Goal: Entertainment & Leisure: Consume media (video, audio)

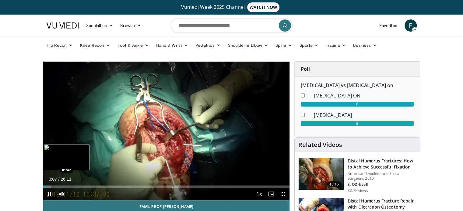
click at [59, 185] on div "Loaded : 3.15% 00:07 01:42" at bounding box center [166, 186] width 246 height 6
click at [49, 186] on div "Loaded : 7.63% 01:42 00:42" at bounding box center [166, 187] width 246 height 2
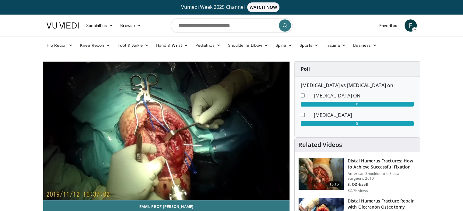
scroll to position [30, 0]
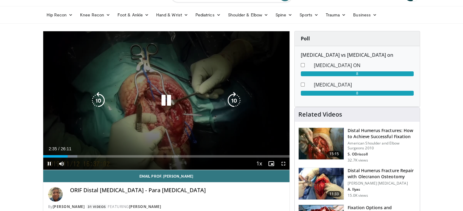
click at [237, 101] on icon "Video Player" at bounding box center [233, 100] width 17 height 17
click at [238, 101] on icon "Video Player" at bounding box center [233, 100] width 17 height 17
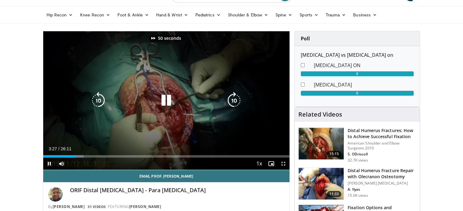
click at [238, 101] on icon "Video Player" at bounding box center [233, 100] width 17 height 17
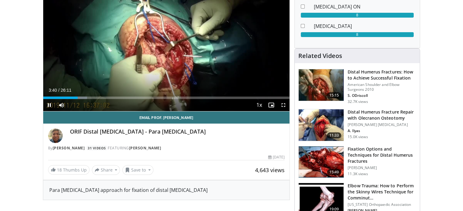
scroll to position [61, 0]
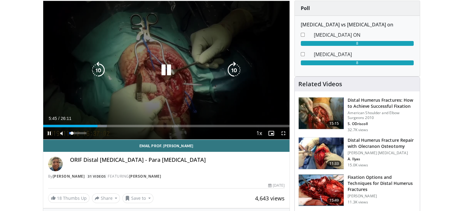
drag, startPoint x: 87, startPoint y: 132, endPoint x: 70, endPoint y: 130, distance: 16.8
click at [70, 130] on div "18%" at bounding box center [77, 133] width 21 height 12
click at [238, 67] on icon "Video Player" at bounding box center [233, 70] width 17 height 17
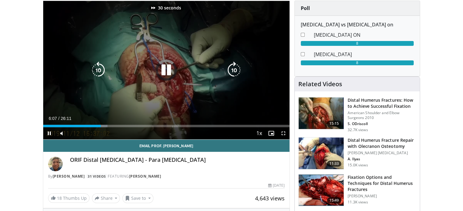
click at [238, 67] on icon "Video Player" at bounding box center [233, 70] width 17 height 17
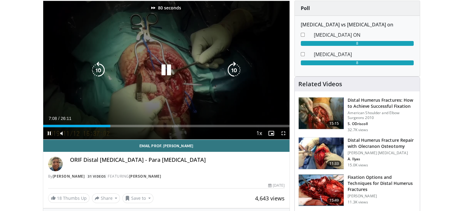
click at [238, 67] on icon "Video Player" at bounding box center [233, 70] width 17 height 17
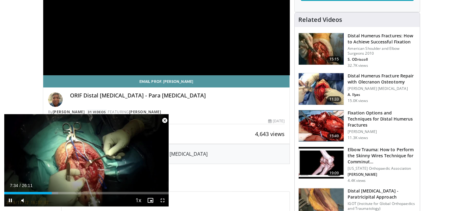
scroll to position [122, 0]
